Goal: Information Seeking & Learning: Learn about a topic

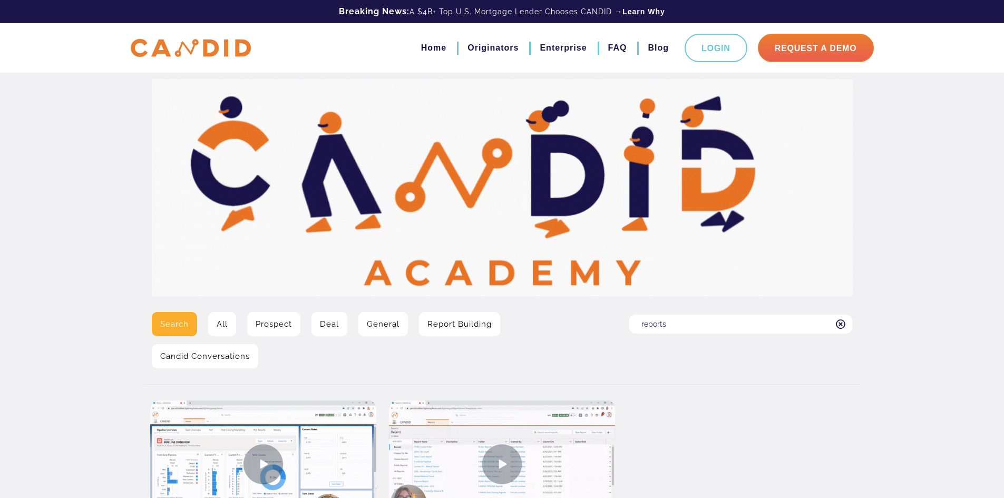
click at [722, 328] on input "reports" at bounding box center [740, 324] width 223 height 19
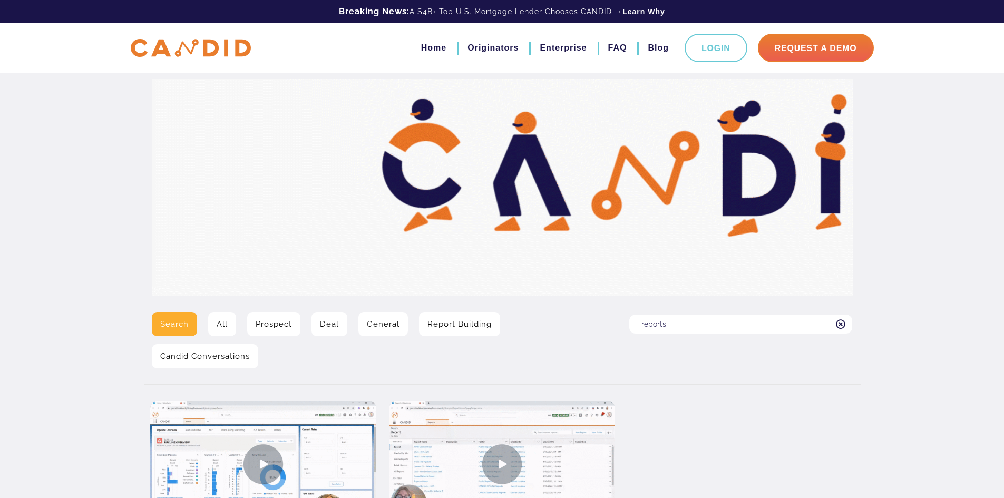
drag, startPoint x: 694, startPoint y: 324, endPoint x: 584, endPoint y: 332, distance: 110.0
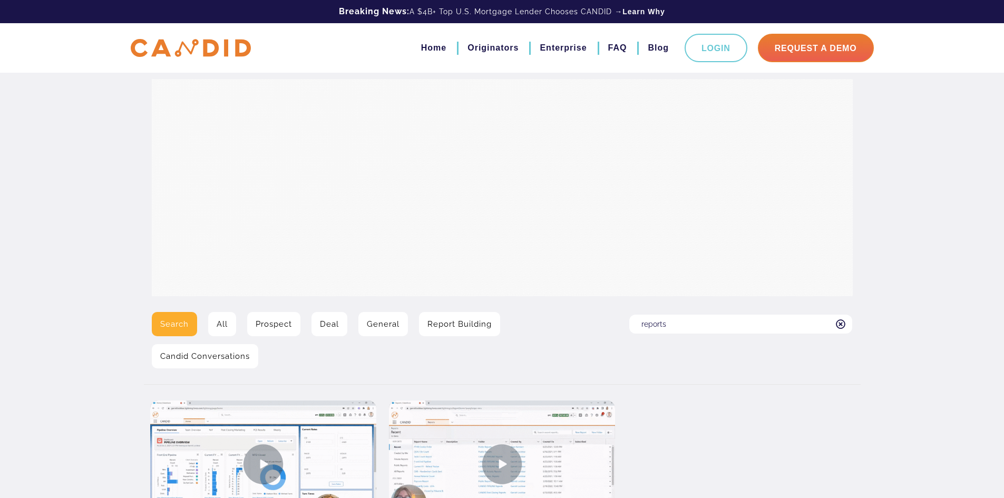
click at [582, 337] on div "Search All Prospect Deal General Report Building Candid Conversations Search fo…" at bounding box center [502, 344] width 717 height 64
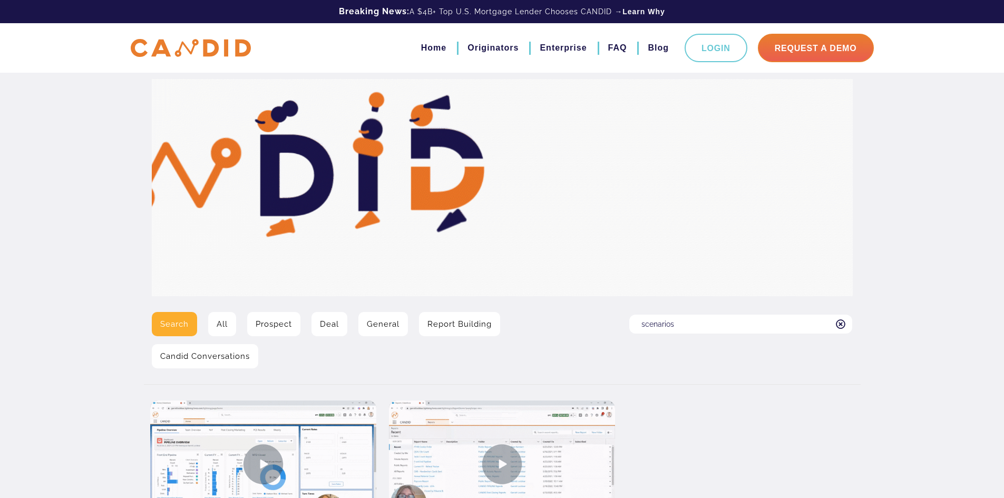
type input "scenarios"
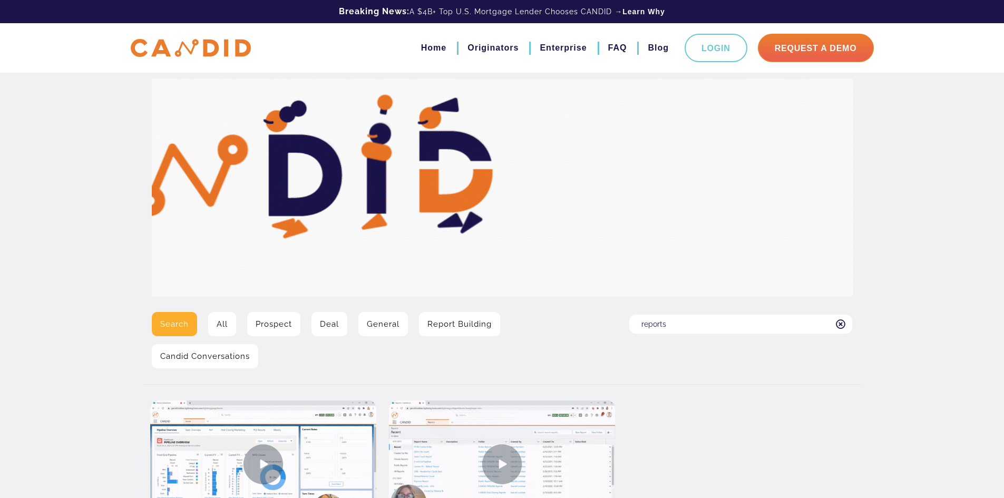
click at [670, 318] on input "reports" at bounding box center [740, 324] width 223 height 19
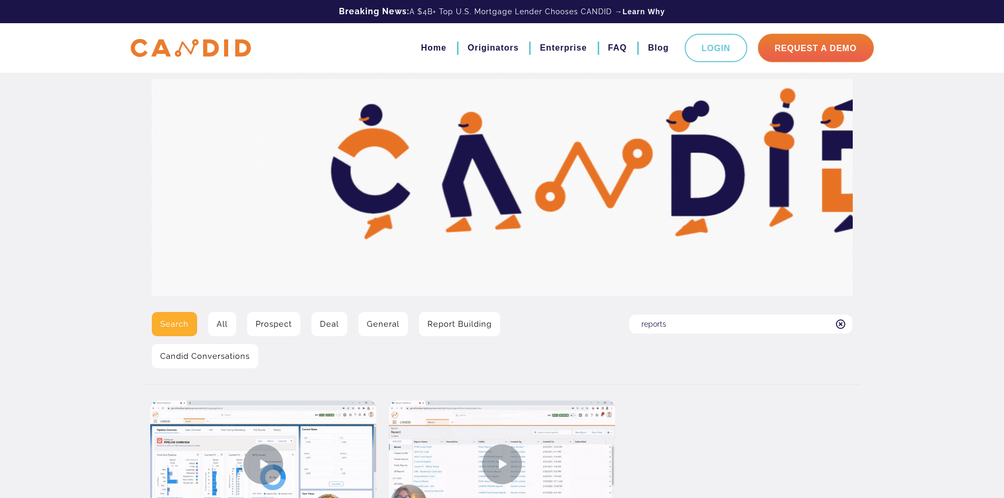
drag, startPoint x: 673, startPoint y: 321, endPoint x: 601, endPoint y: 329, distance: 72.7
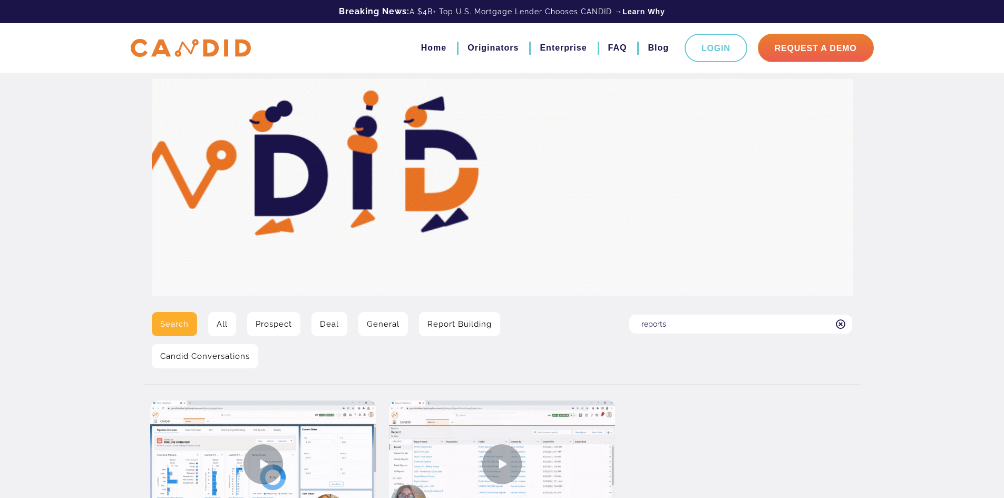
click at [601, 329] on div "Search All Prospect Deal General Report Building Candid Conversations Search fo…" at bounding box center [502, 344] width 717 height 64
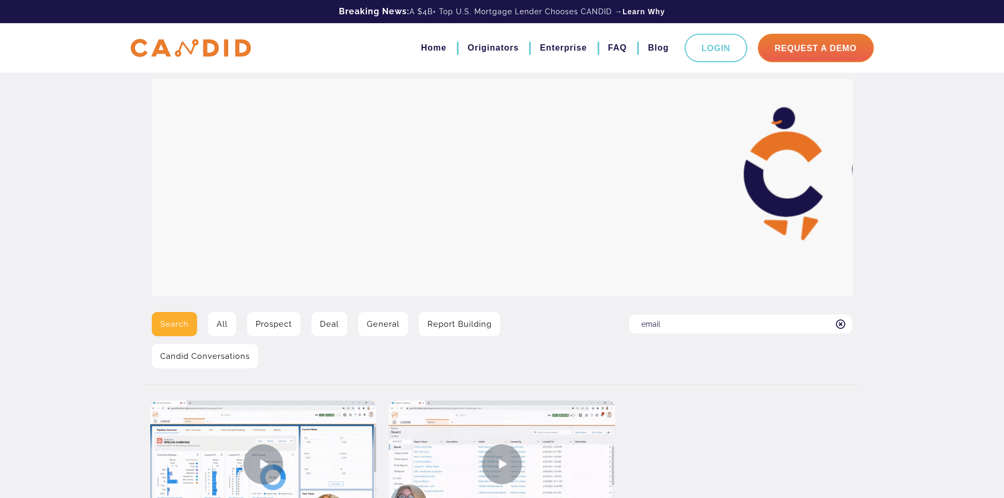
type input "email template builder"
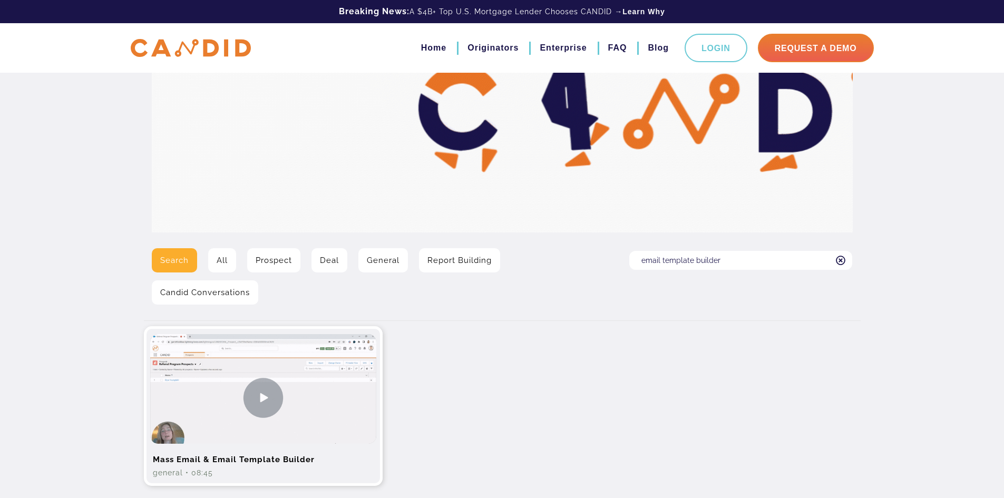
scroll to position [172, 0]
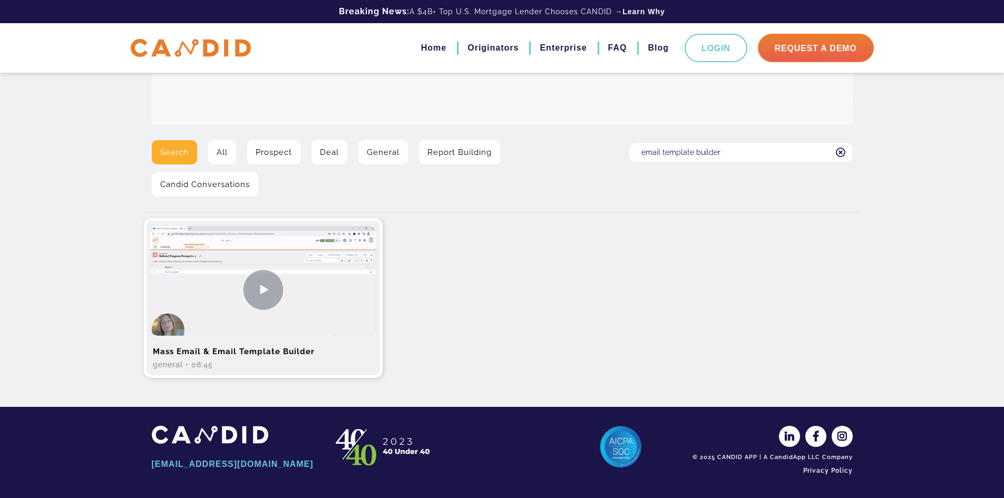
click at [319, 334] on img at bounding box center [263, 289] width 226 height 127
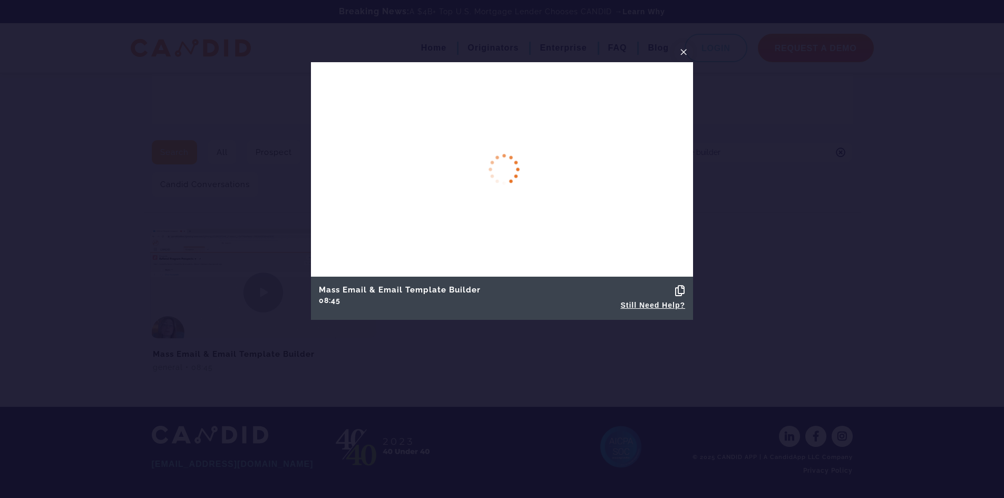
click at [678, 287] on icon at bounding box center [680, 291] width 10 height 11
click at [679, 289] on icon at bounding box center [680, 291] width 10 height 11
